Goal: Complete application form

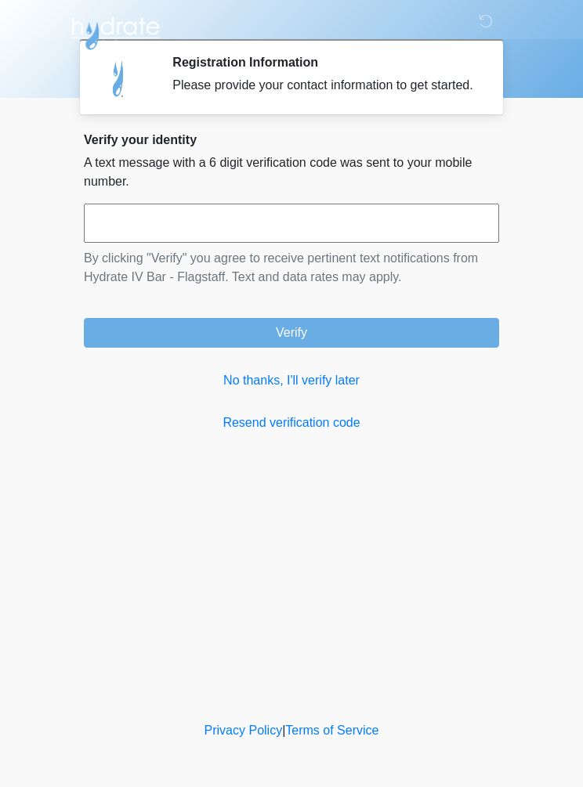
click at [382, 231] on input "text" at bounding box center [291, 223] width 415 height 39
type input "******"
click at [445, 348] on button "Verify" at bounding box center [291, 333] width 415 height 30
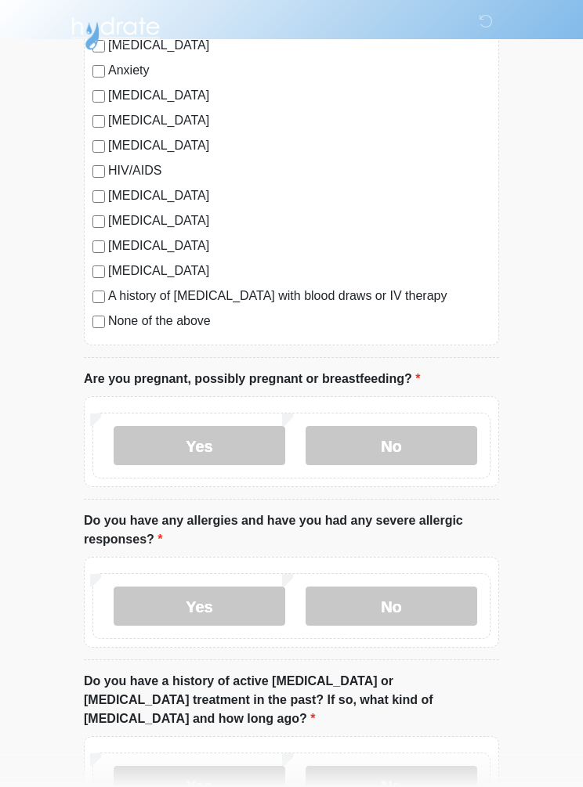
scroll to position [319, 0]
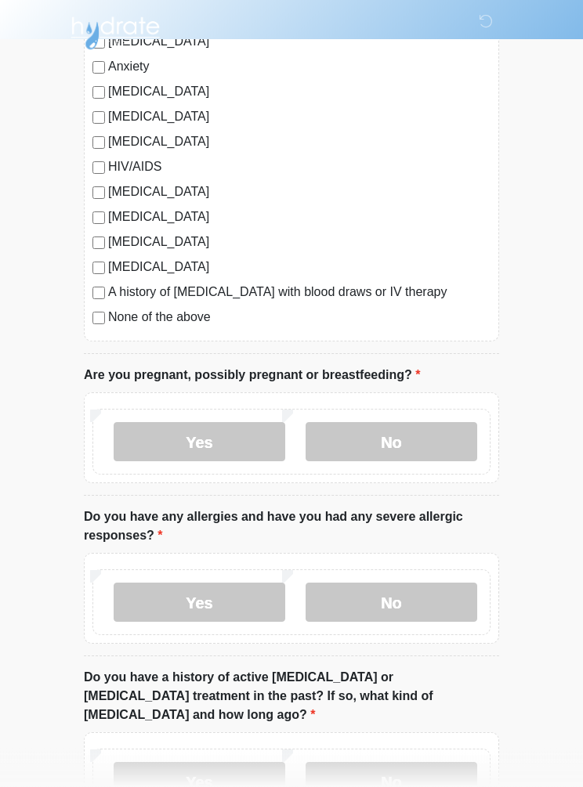
click at [444, 442] on label "No" at bounding box center [392, 442] width 172 height 39
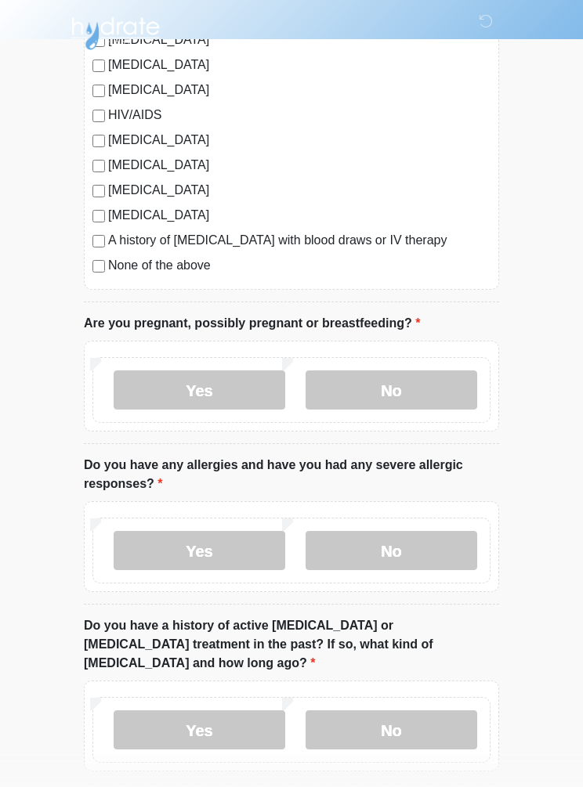
scroll to position [441, 0]
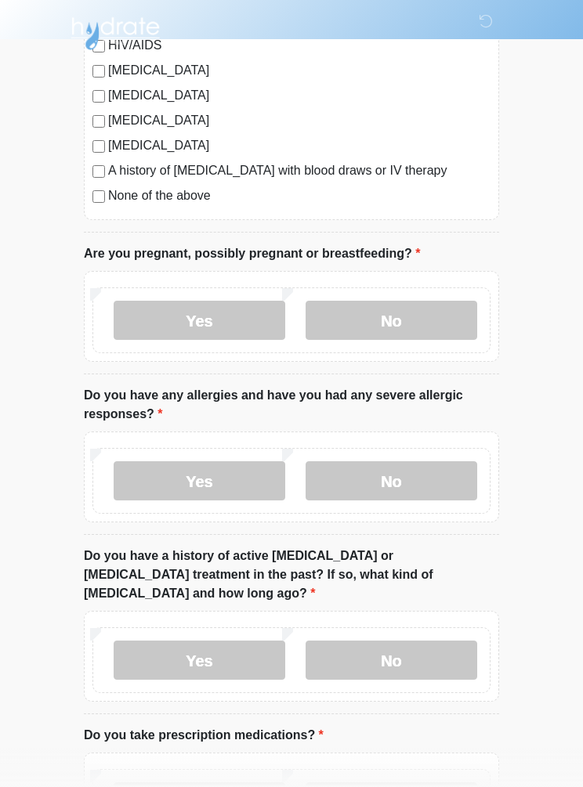
click at [226, 323] on label "Yes" at bounding box center [200, 320] width 172 height 39
click at [421, 323] on label "No" at bounding box center [392, 320] width 172 height 39
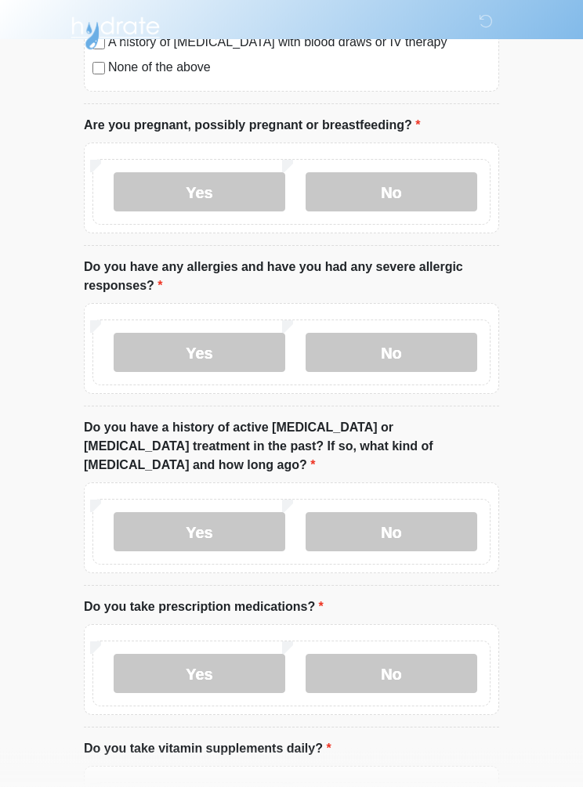
scroll to position [569, 0]
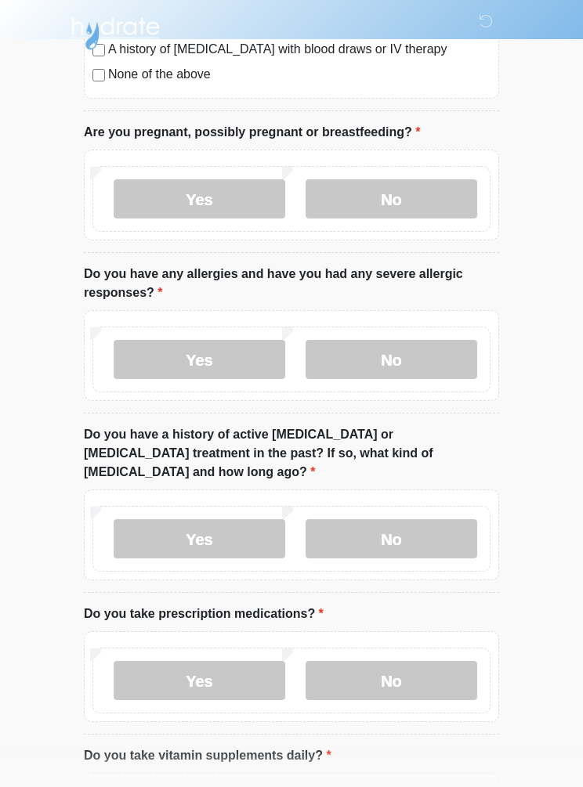
click at [433, 360] on label "No" at bounding box center [392, 359] width 172 height 39
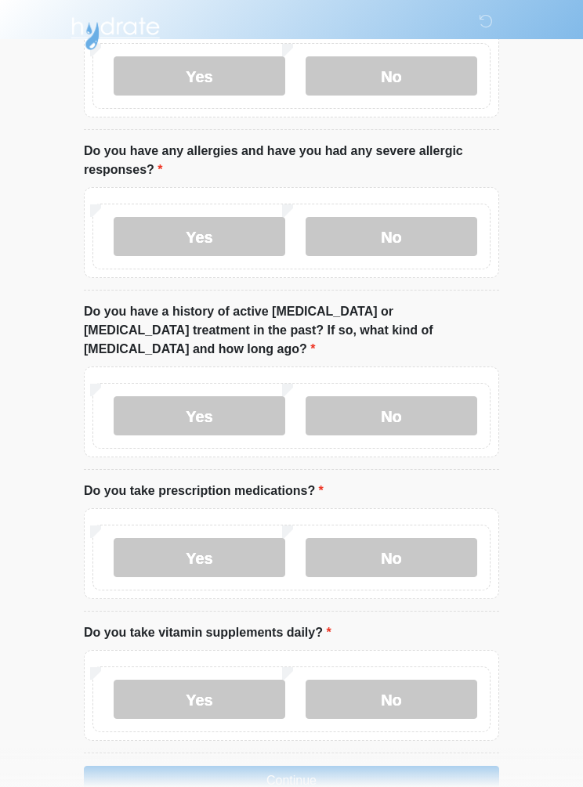
scroll to position [693, 0]
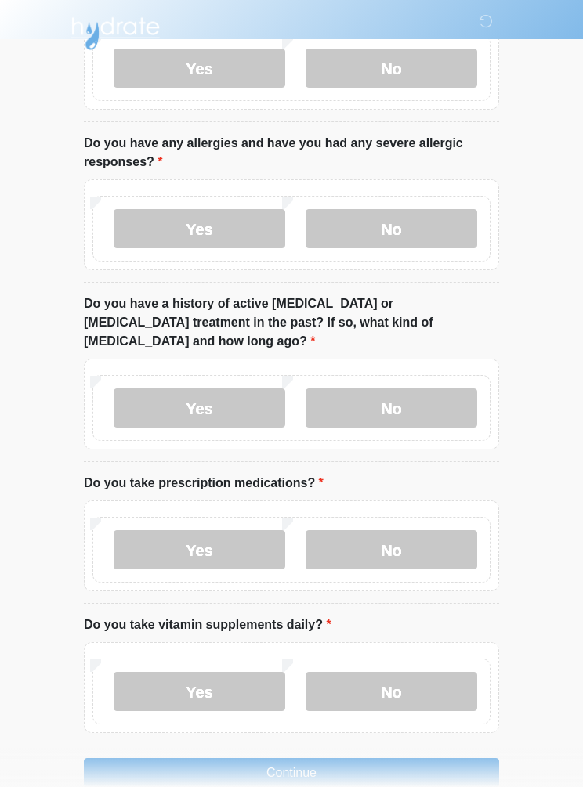
click at [446, 389] on label "No" at bounding box center [392, 408] width 172 height 39
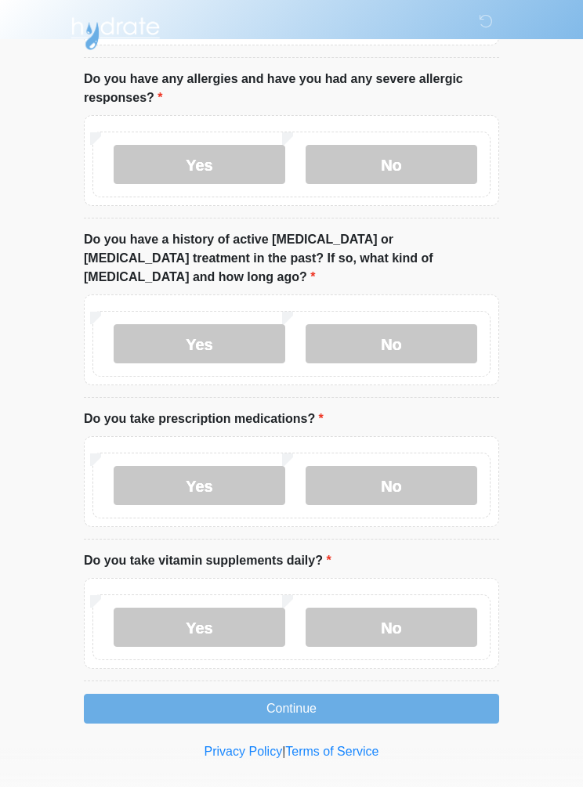
click at [434, 469] on label "No" at bounding box center [392, 485] width 172 height 39
click at [179, 609] on label "Yes" at bounding box center [200, 627] width 172 height 39
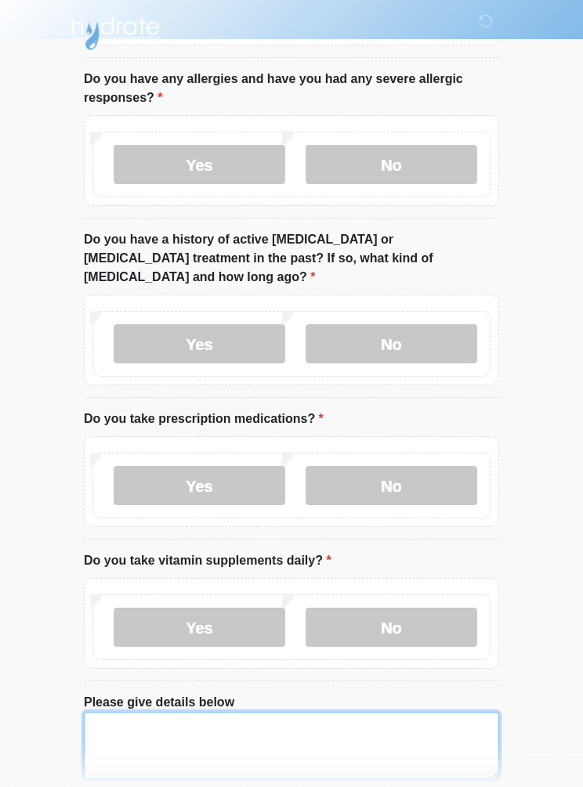
click at [364, 728] on textarea "Please give details below" at bounding box center [291, 745] width 415 height 67
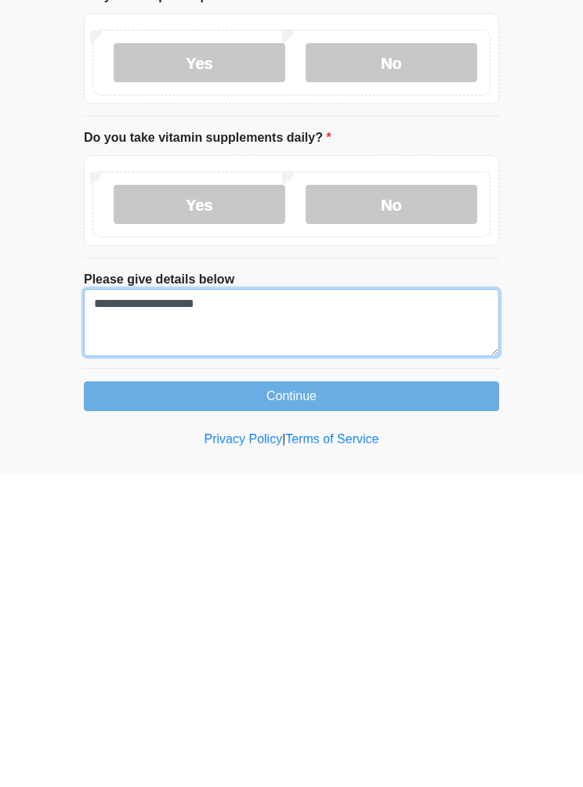
type textarea "**********"
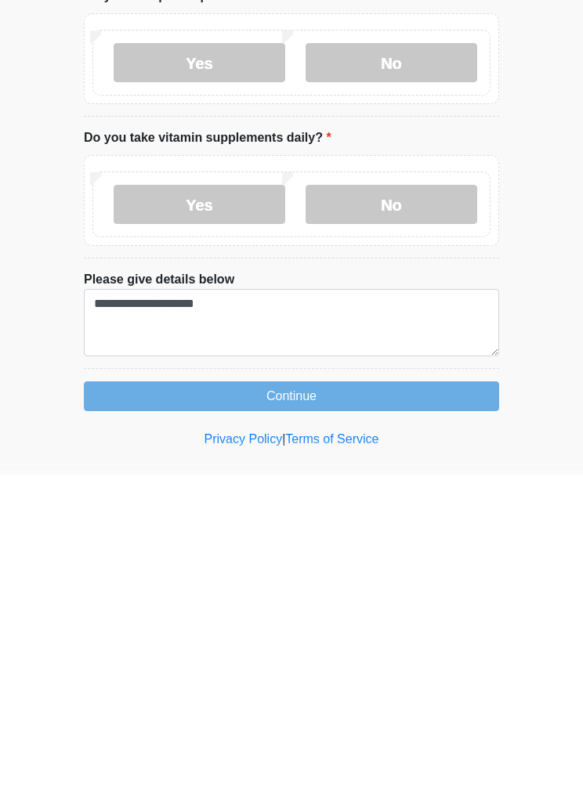
click at [447, 694] on button "Continue" at bounding box center [291, 709] width 415 height 30
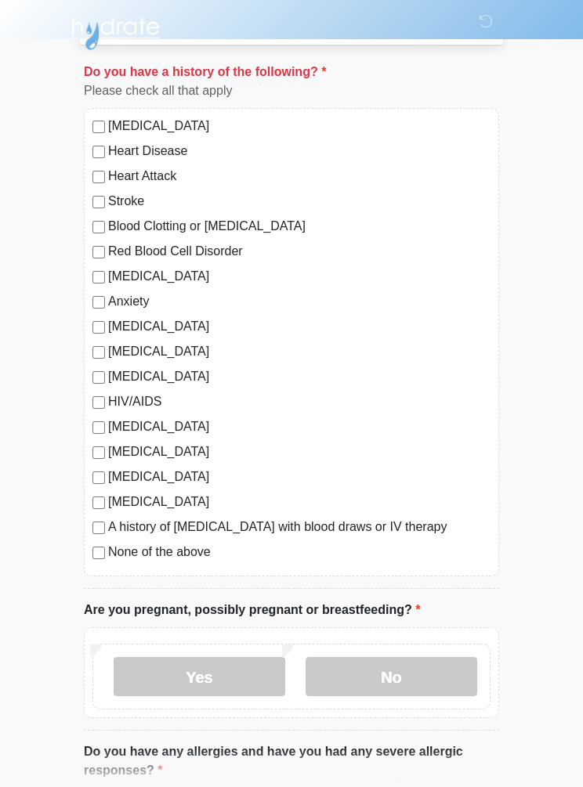
click at [427, 677] on label "No" at bounding box center [392, 676] width 172 height 39
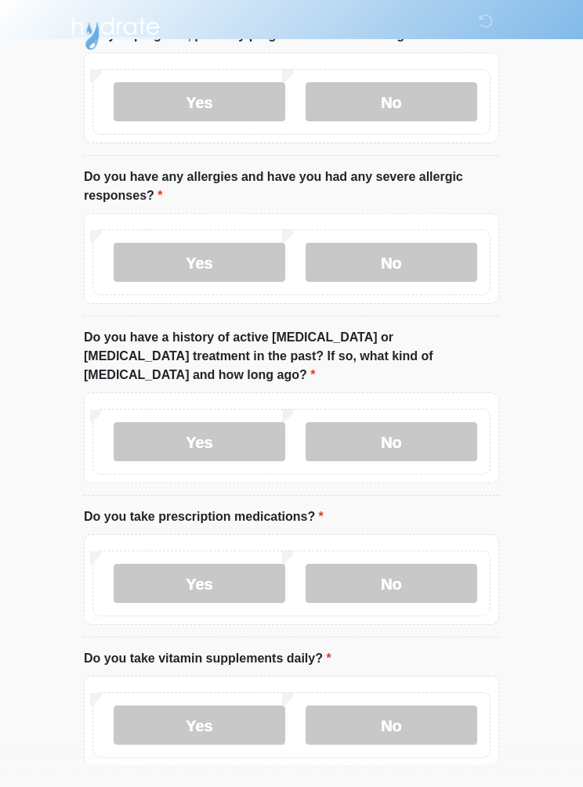
scroll to position [804, 0]
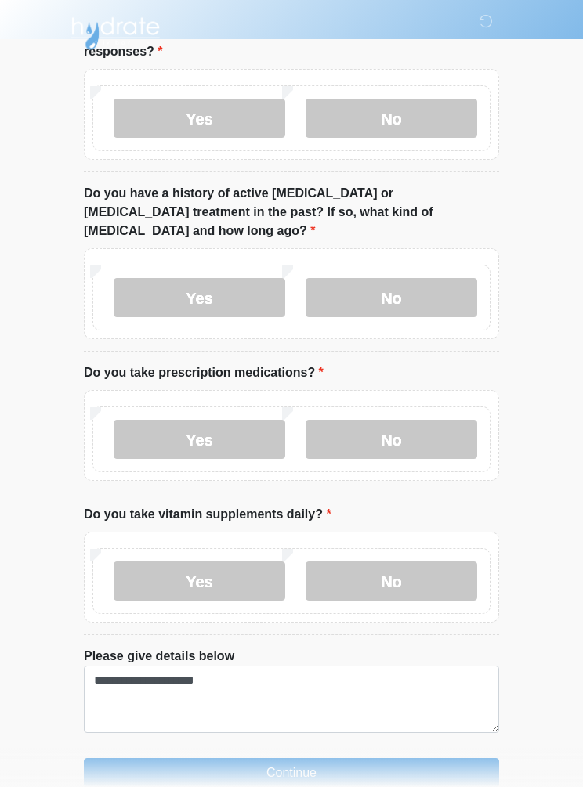
click at [436, 758] on button "Continue" at bounding box center [291, 773] width 415 height 30
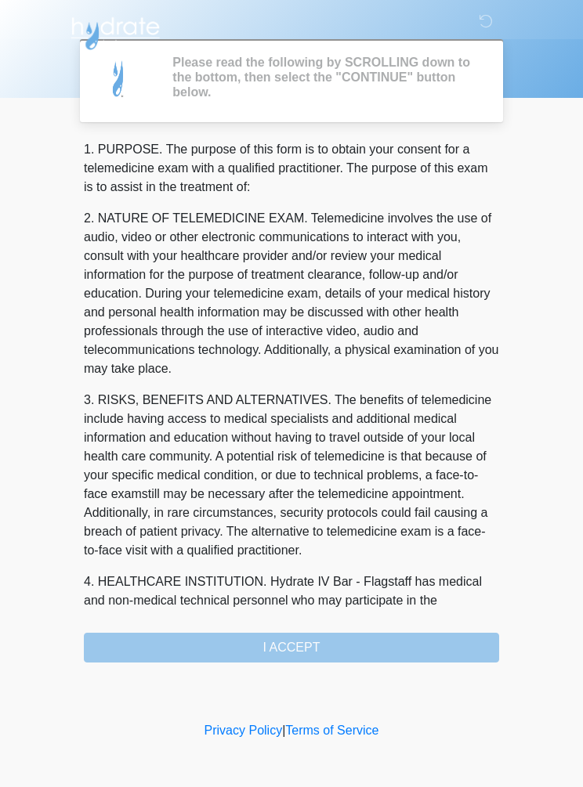
scroll to position [0, 0]
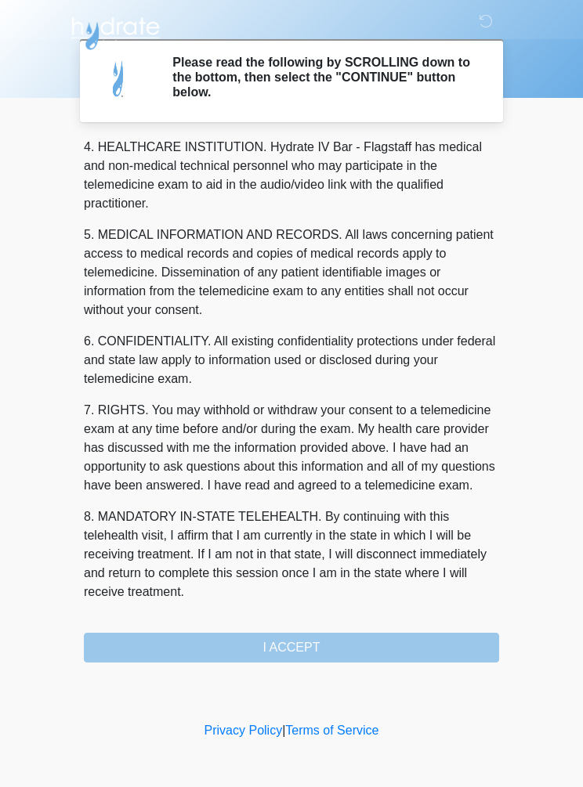
click at [412, 645] on button "I ACCEPT" at bounding box center [291, 648] width 415 height 30
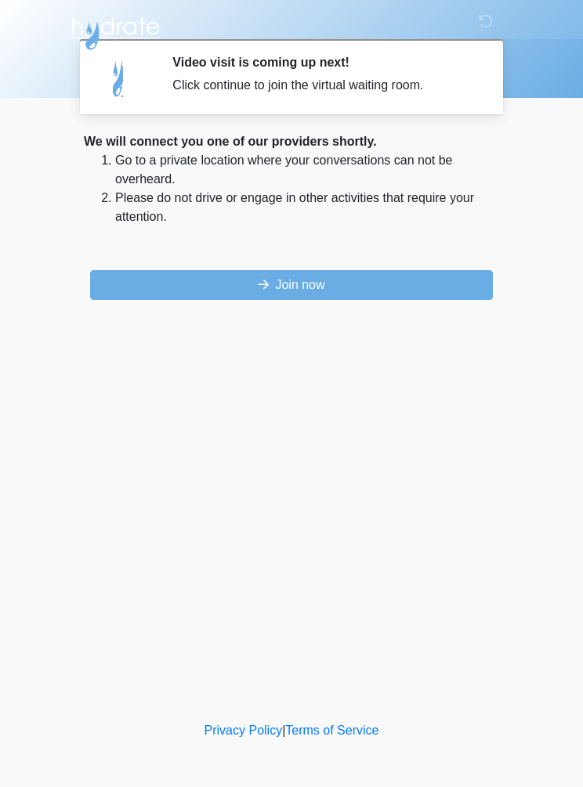
click at [425, 288] on button "Join now" at bounding box center [291, 285] width 403 height 30
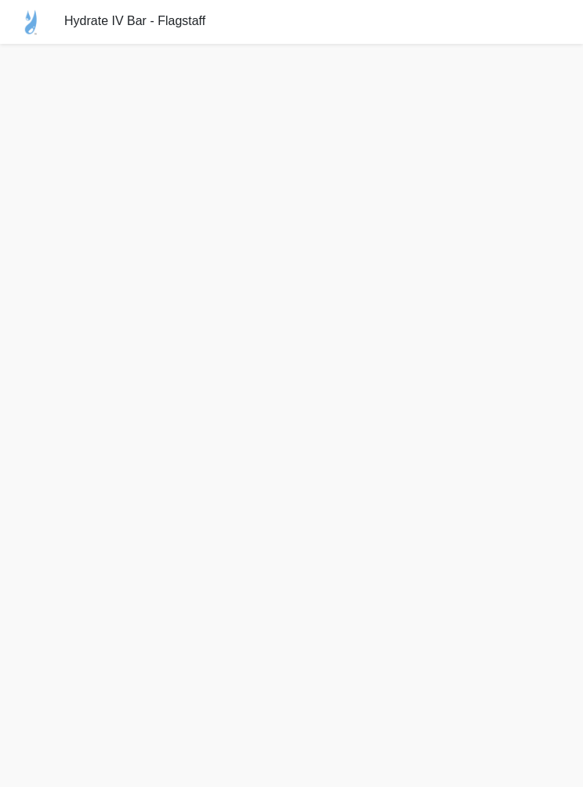
scroll to position [69, 0]
